Goal: Use online tool/utility: Use online tool/utility

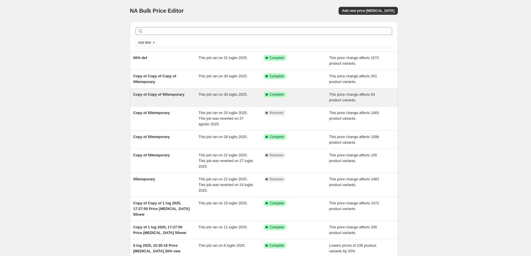
scroll to position [31, 0]
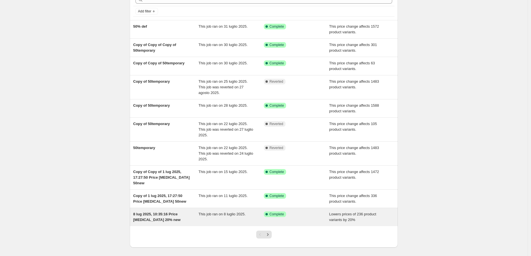
click at [278, 212] on span "Complete" at bounding box center [277, 214] width 14 height 5
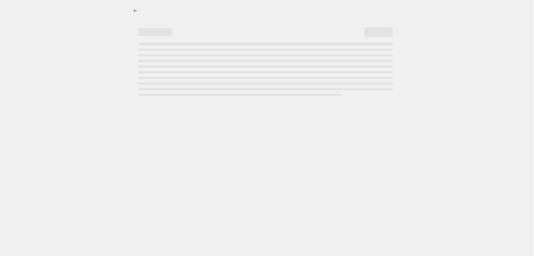
select select "percentage"
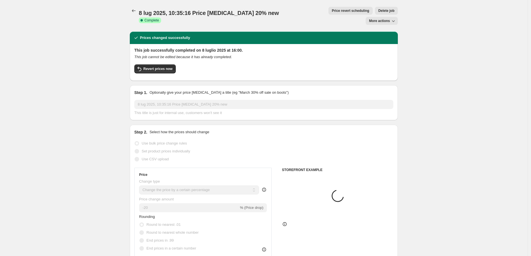
select select "tag"
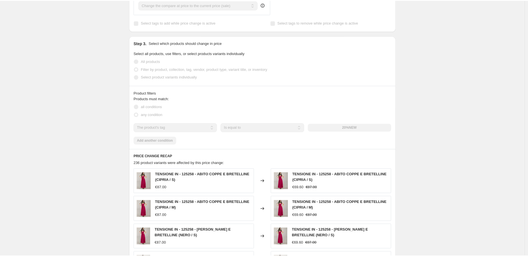
scroll to position [205, 0]
